Goal: Transaction & Acquisition: Purchase product/service

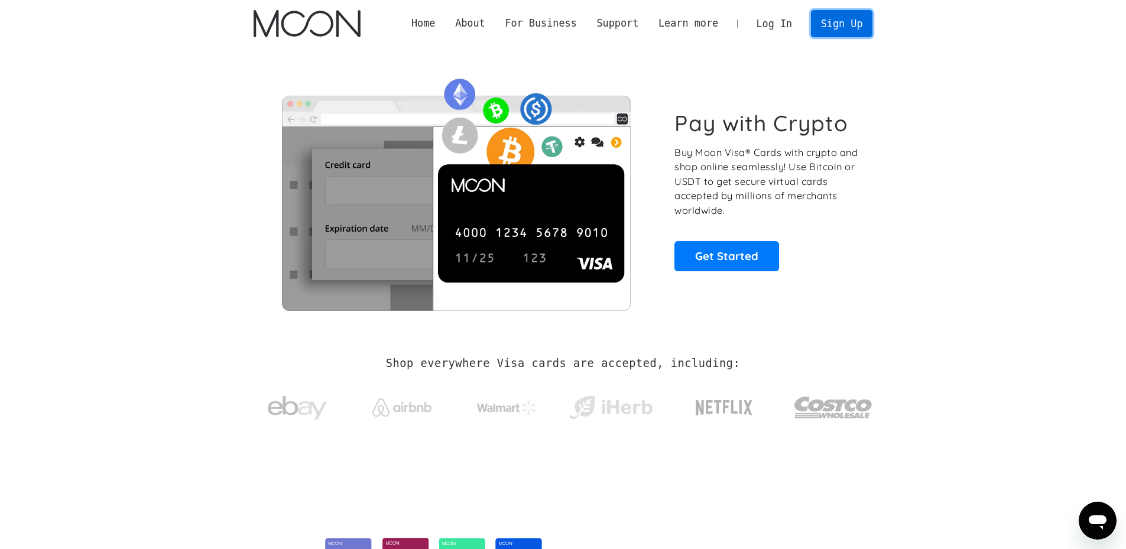
click at [856, 14] on link "Sign Up" at bounding box center [841, 23] width 61 height 27
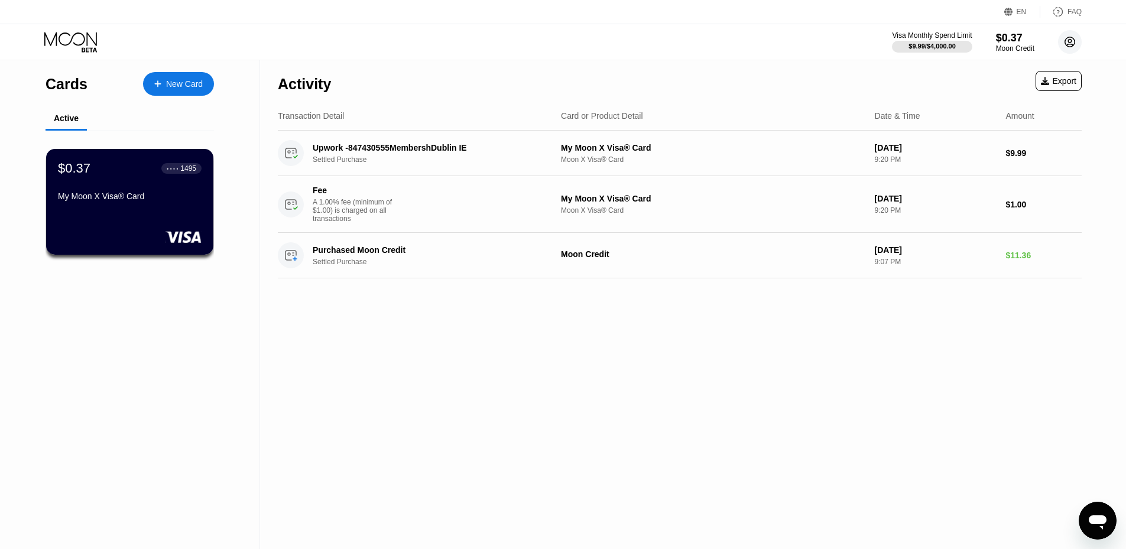
click at [1069, 38] on circle at bounding box center [1070, 42] width 24 height 24
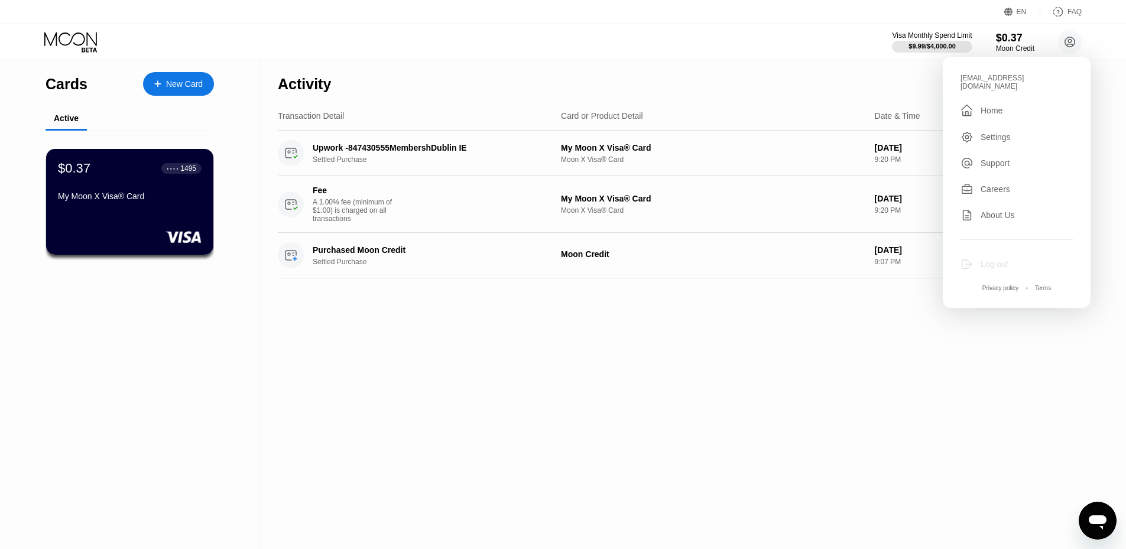
click at [1002, 259] on div "Log out" at bounding box center [995, 263] width 28 height 9
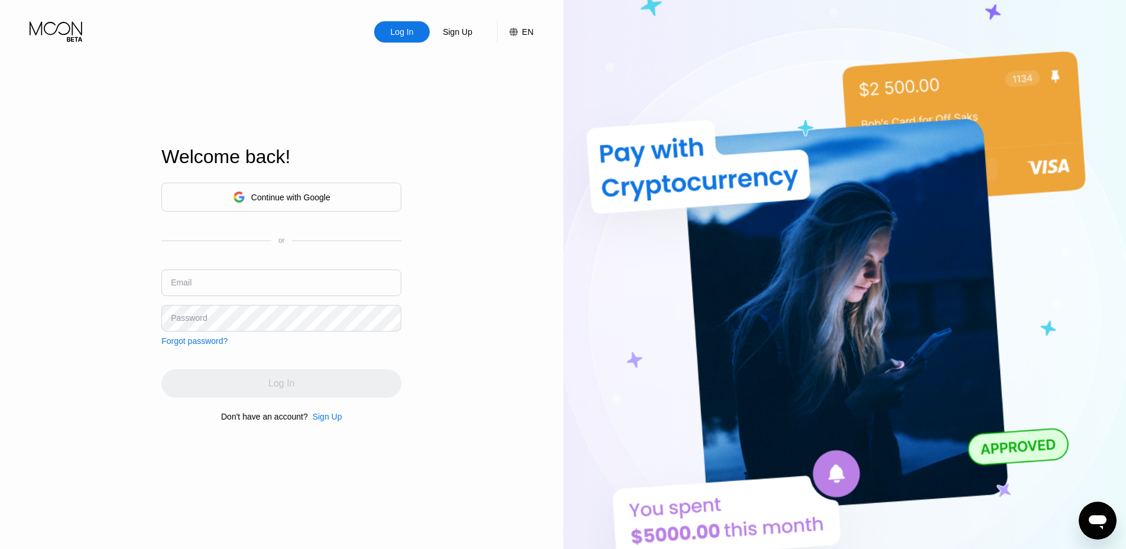
type input "[EMAIL_ADDRESS][DOMAIN_NAME]"
click at [319, 428] on div "Welcome back! Continue with Google or Email rufusandersson1@outlook.com Passwor…" at bounding box center [281, 284] width 240 height 604
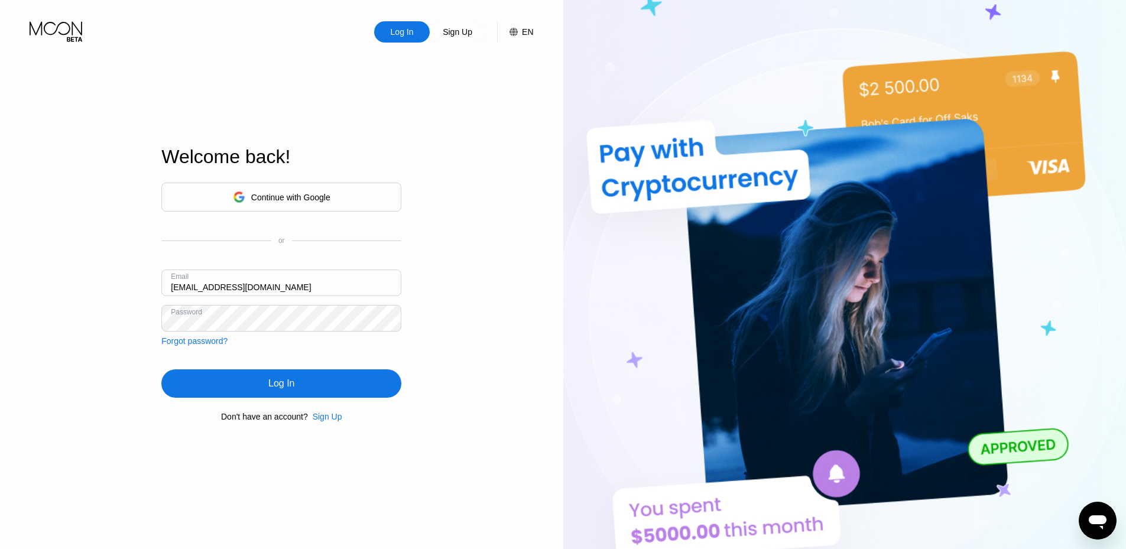
click at [321, 416] on div "Sign Up" at bounding box center [328, 416] width 30 height 9
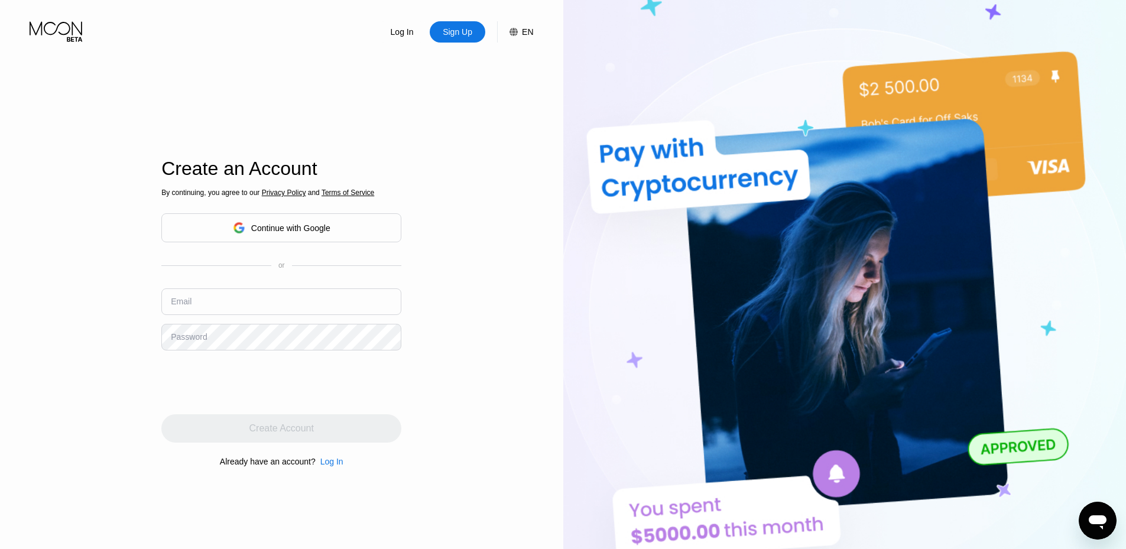
click at [231, 313] on input "text" at bounding box center [281, 301] width 240 height 27
click at [235, 304] on input "text" at bounding box center [281, 301] width 240 height 27
click at [314, 311] on input "text" at bounding box center [281, 301] width 240 height 27
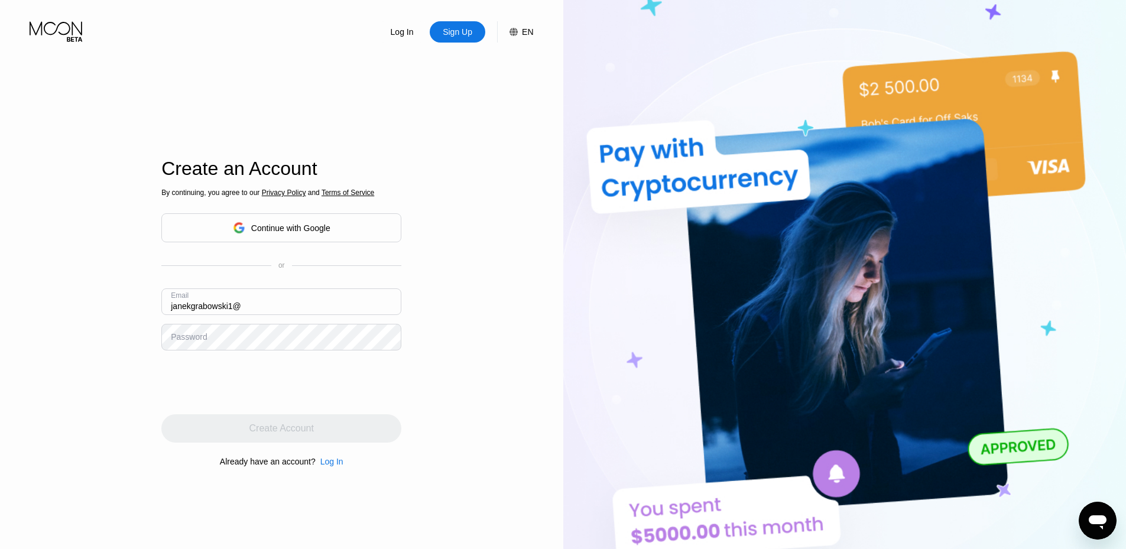
click at [278, 317] on div "Email janekgrabowski1@" at bounding box center [281, 305] width 240 height 35
click at [280, 313] on input "janekgrabowski1@" at bounding box center [281, 301] width 240 height 27
type input "janekgrabowski1@outlook.com"
click at [446, 345] on div "Log In Sign Up EN Language Select an item Save Create an Account By continuing,…" at bounding box center [281, 302] width 563 height 604
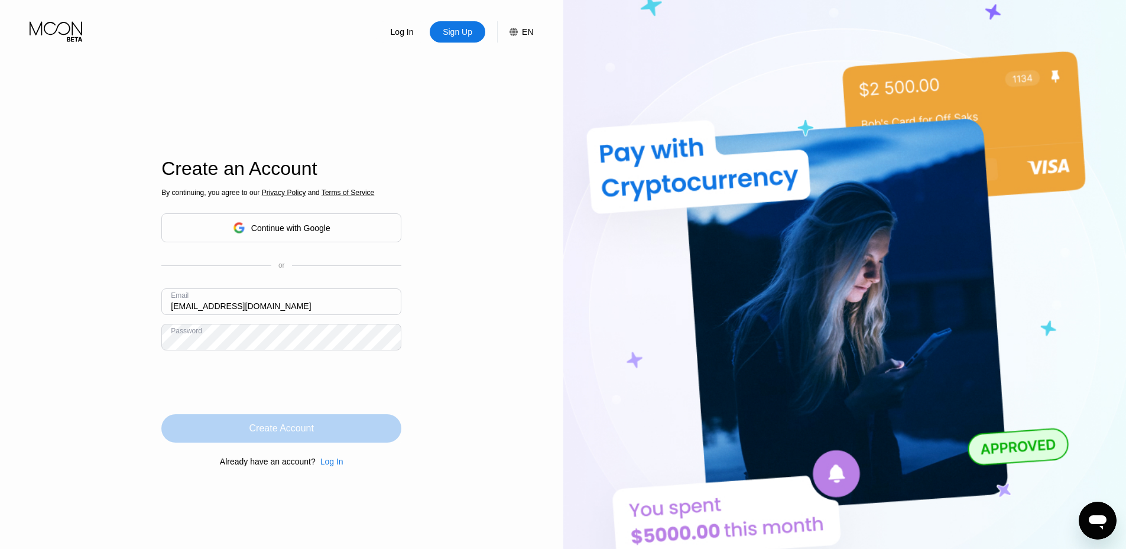
click at [364, 431] on div "Create Account" at bounding box center [281, 428] width 240 height 28
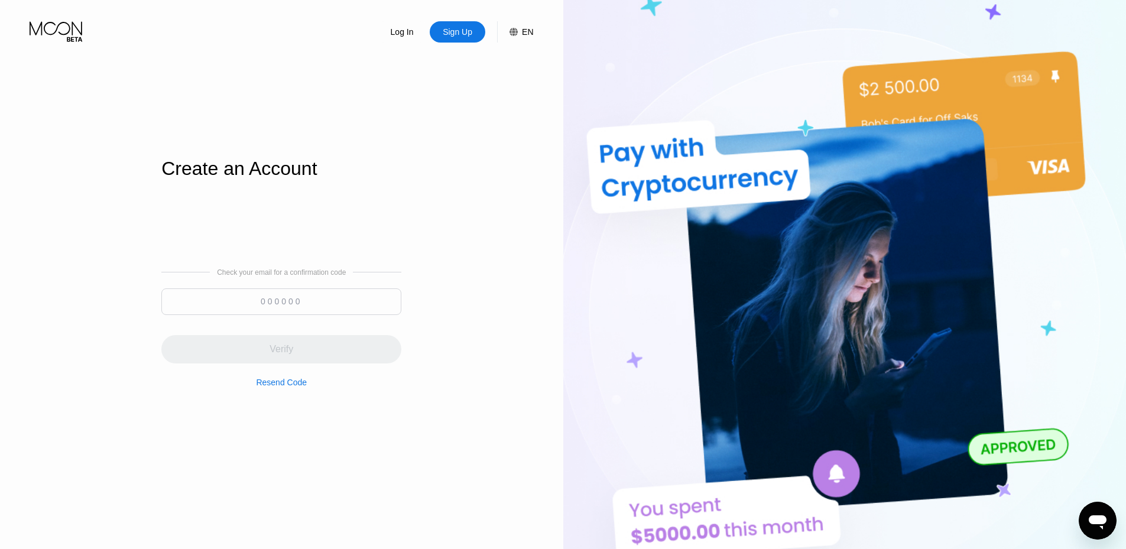
click at [358, 301] on input at bounding box center [281, 301] width 240 height 27
paste input "035569"
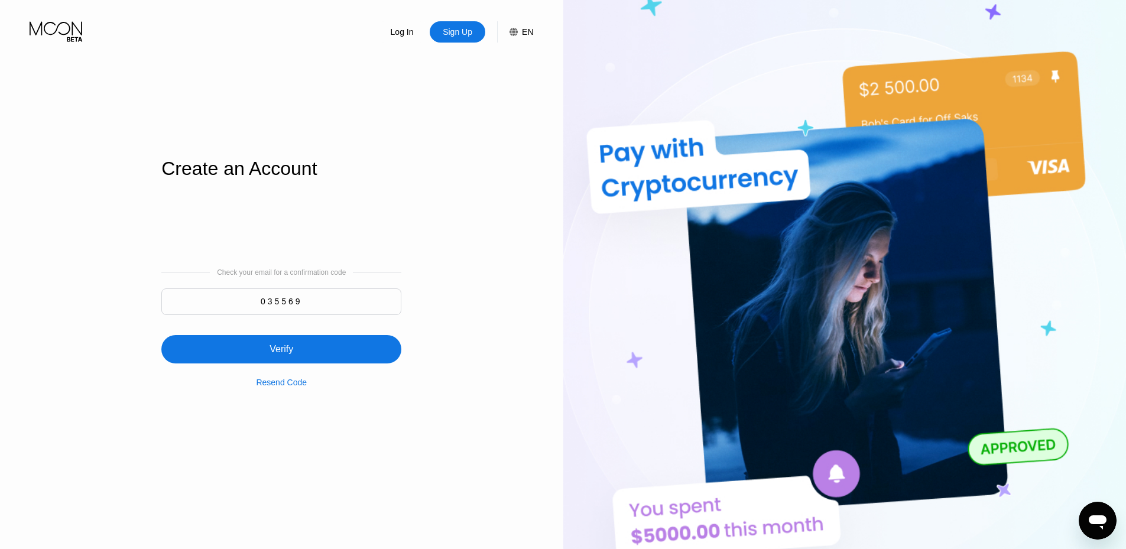
type input "035569"
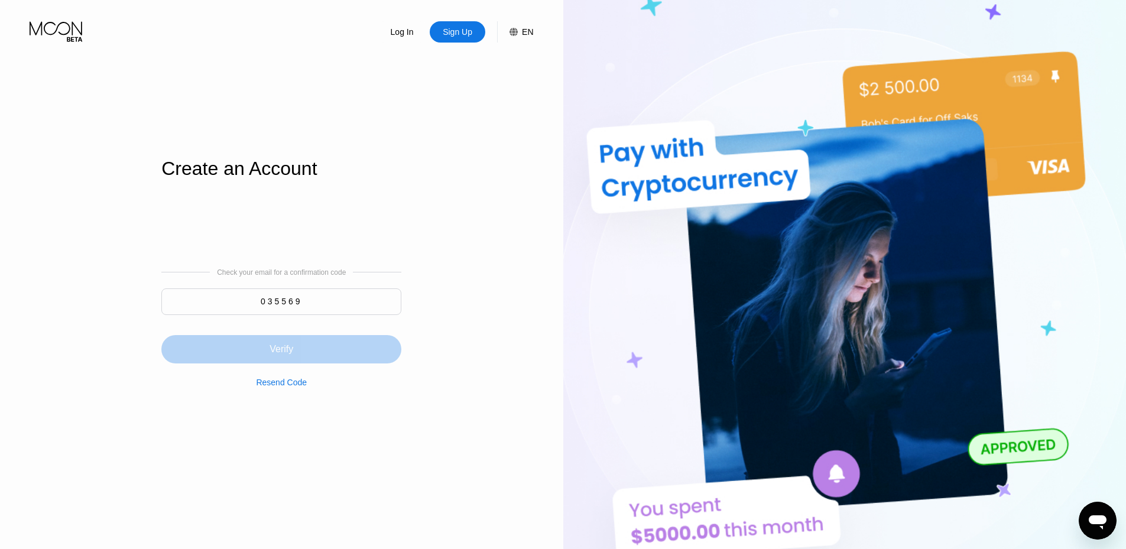
click at [367, 344] on div "Verify" at bounding box center [281, 349] width 240 height 28
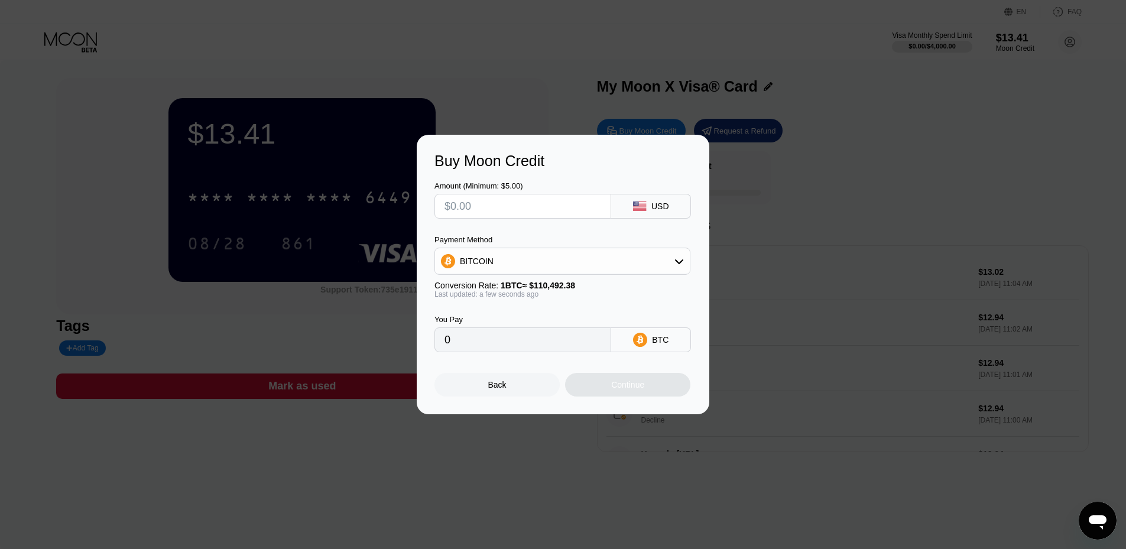
click at [545, 215] on input "text" at bounding box center [522, 206] width 157 height 24
type input "$5"
type input "0.00004528"
type input "$5"
click at [660, 254] on div "BITCOIN" at bounding box center [562, 261] width 255 height 24
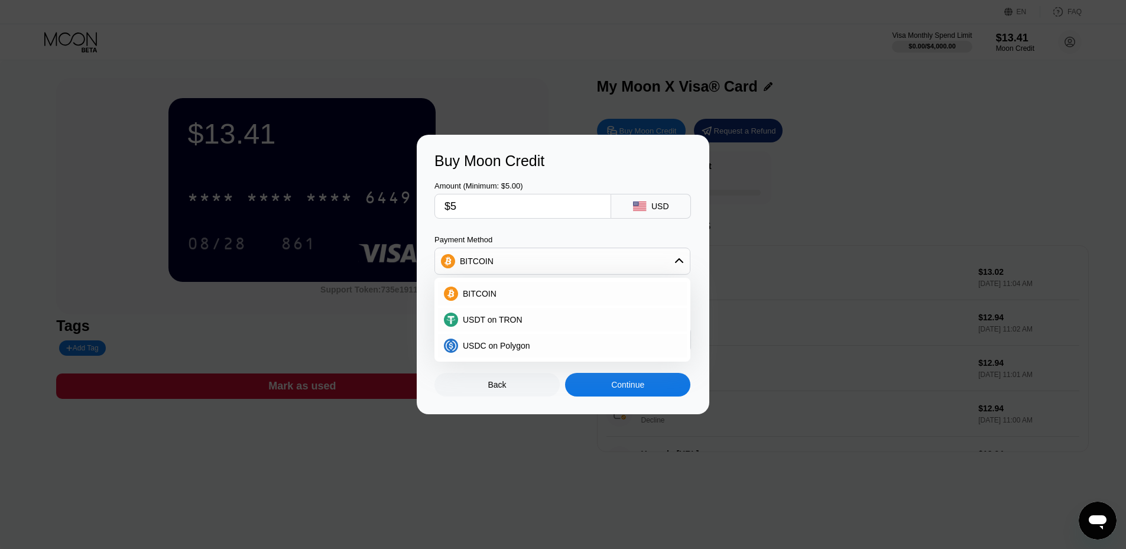
click at [628, 307] on div "USDT on TRON" at bounding box center [562, 320] width 256 height 26
click at [629, 312] on div "USDT on TRON" at bounding box center [562, 320] width 249 height 24
type input "5.05"
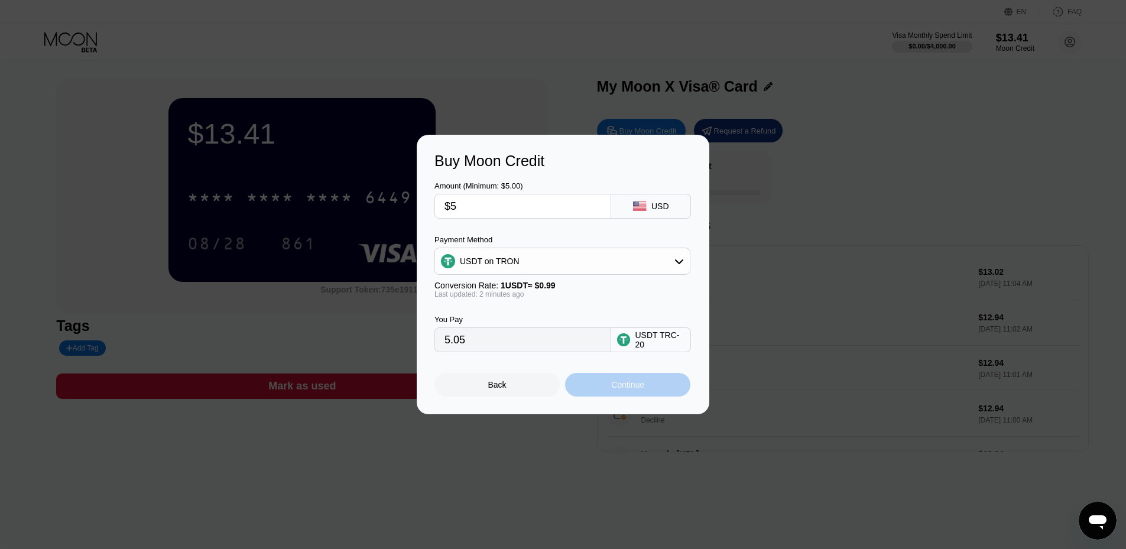
click at [673, 389] on div "Continue" at bounding box center [627, 385] width 125 height 24
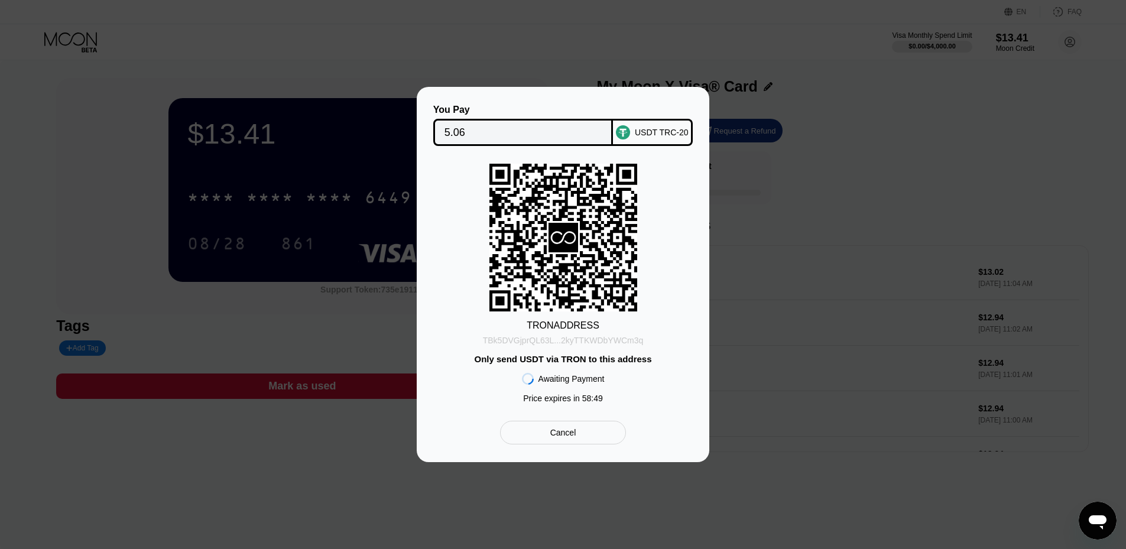
click at [632, 337] on div "TBk5DVGjprQL63L...2kyTTKWDbYWCm3q" at bounding box center [563, 340] width 161 height 9
click at [622, 257] on rect at bounding box center [563, 238] width 148 height 148
drag, startPoint x: 623, startPoint y: 264, endPoint x: 674, endPoint y: 296, distance: 60.8
click at [674, 296] on div "TRON ADDRESS TBk5DVGjprQL63L...2kyTTKWDbYWCm3q Only send USDT via TRON to this …" at bounding box center [562, 286] width 257 height 245
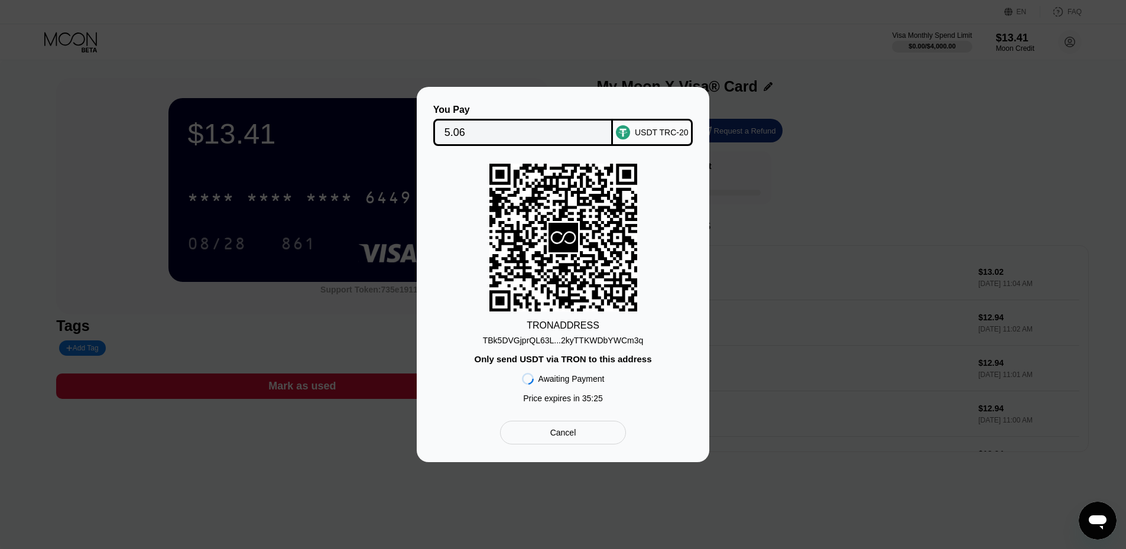
click at [676, 280] on div "TRON ADDRESS TBk5DVGjprQL63L...2kyTTKWDbYWCm3q Only send USDT via TRON to this …" at bounding box center [562, 286] width 257 height 245
click at [675, 277] on div "TRON ADDRESS TBk5DVGjprQL63L...2kyTTKWDbYWCm3q Only send USDT via TRON to this …" at bounding box center [562, 286] width 257 height 245
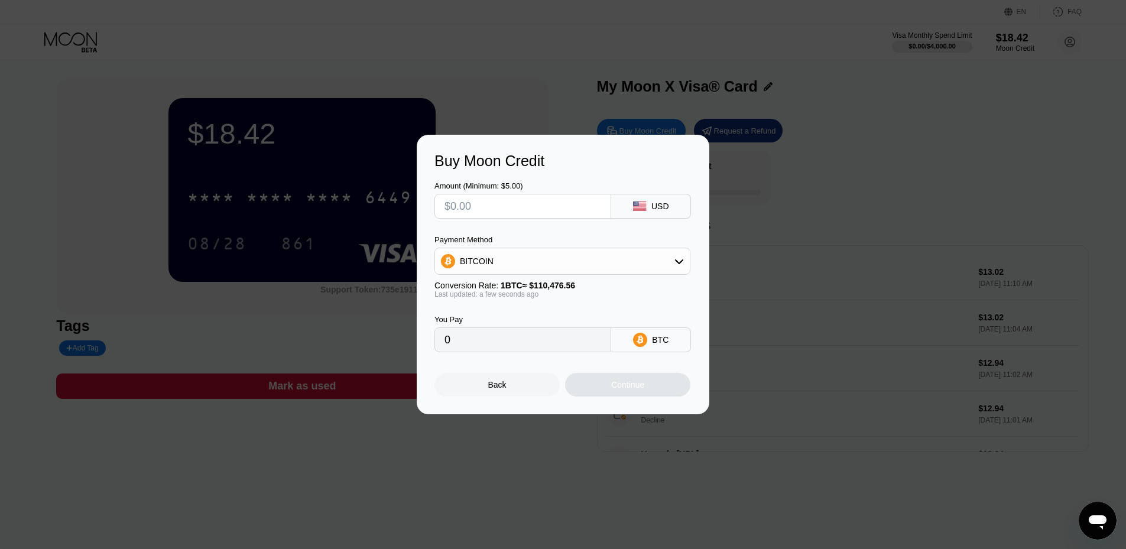
click at [526, 390] on div "Back" at bounding box center [496, 385] width 125 height 24
click at [869, 212] on div "Buy Moon Credit Amount (Minimum: $5.00) USD Payment Method BITCOIN Conversion R…" at bounding box center [563, 275] width 1126 height 280
click at [546, 387] on div "Back" at bounding box center [496, 385] width 125 height 24
